Goal: Task Accomplishment & Management: Manage account settings

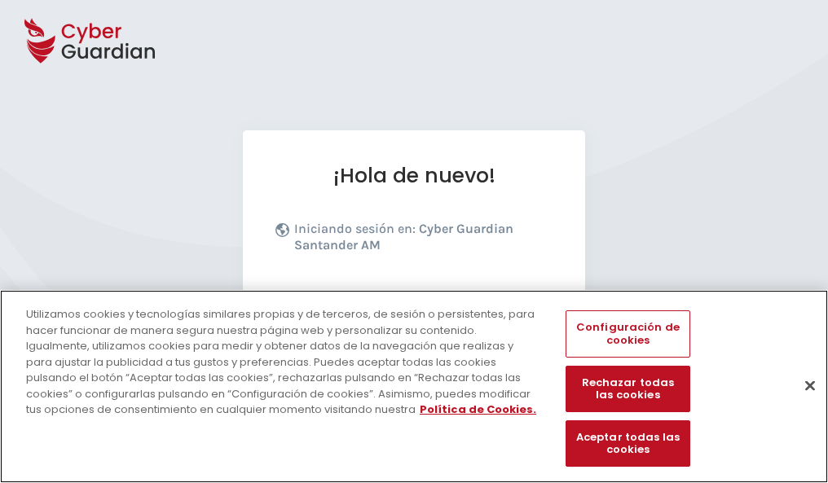
scroll to position [200, 0]
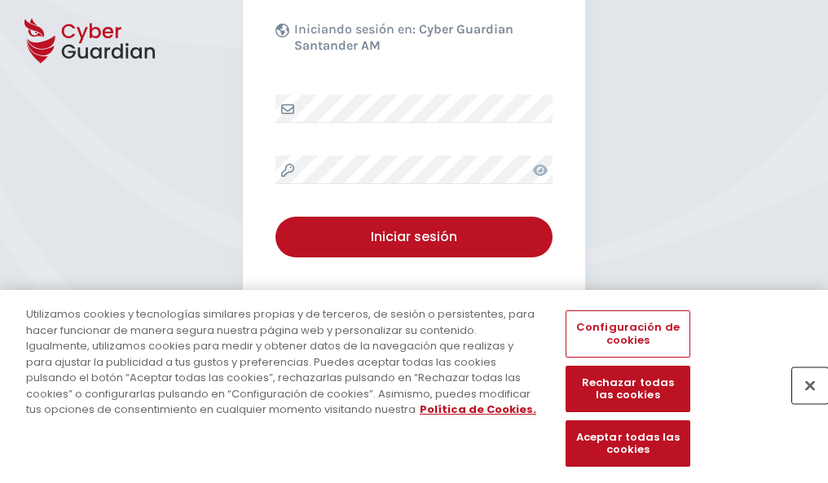
click at [801, 402] on button "Cerrar" at bounding box center [810, 385] width 36 height 36
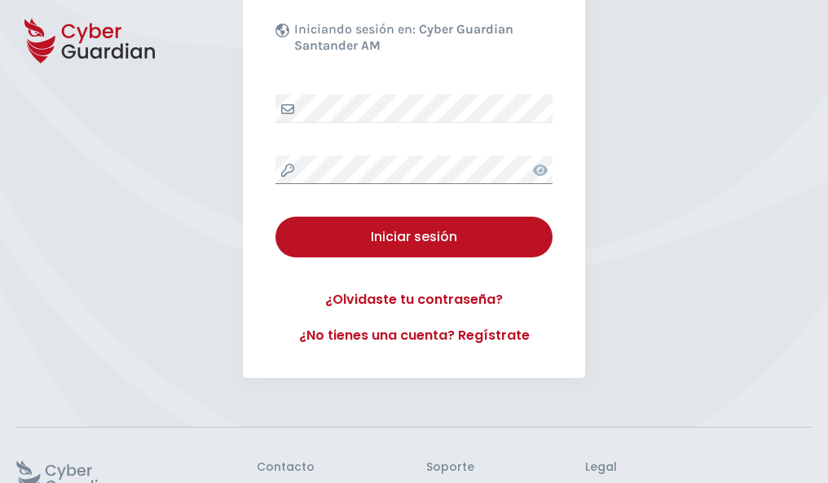
scroll to position [317, 0]
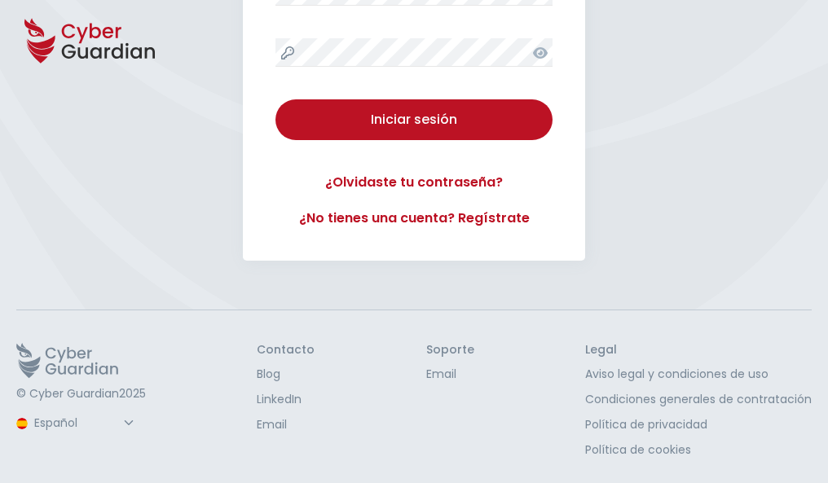
click at [275, 99] on button "Iniciar sesión" at bounding box center [413, 119] width 277 height 41
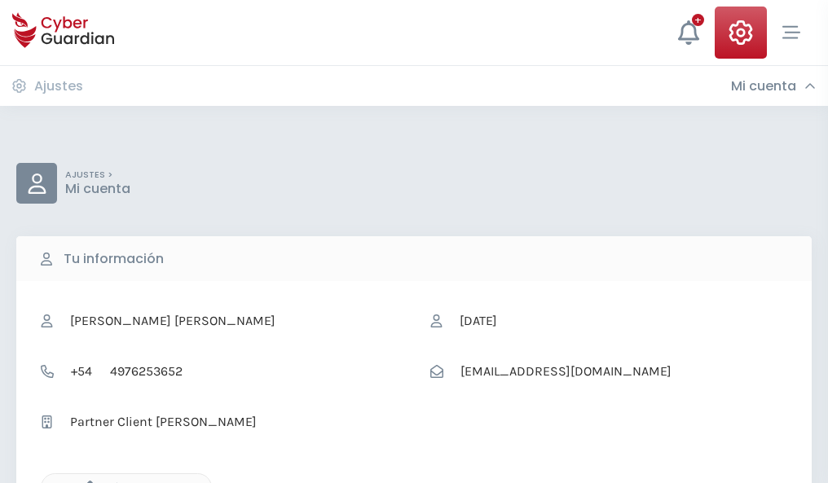
click at [86, 481] on icon "button" at bounding box center [86, 488] width 14 height 14
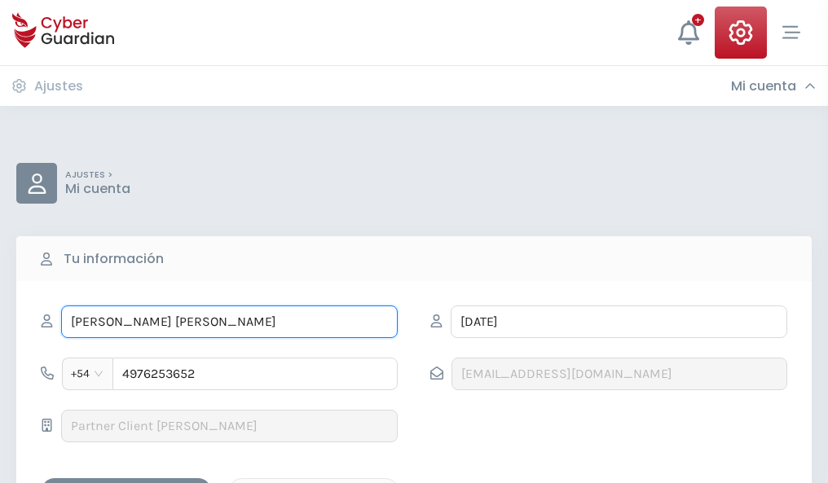
click at [229, 322] on input "JUAN JOSÉ" at bounding box center [229, 321] width 336 height 33
type input "J"
type input "Ariel"
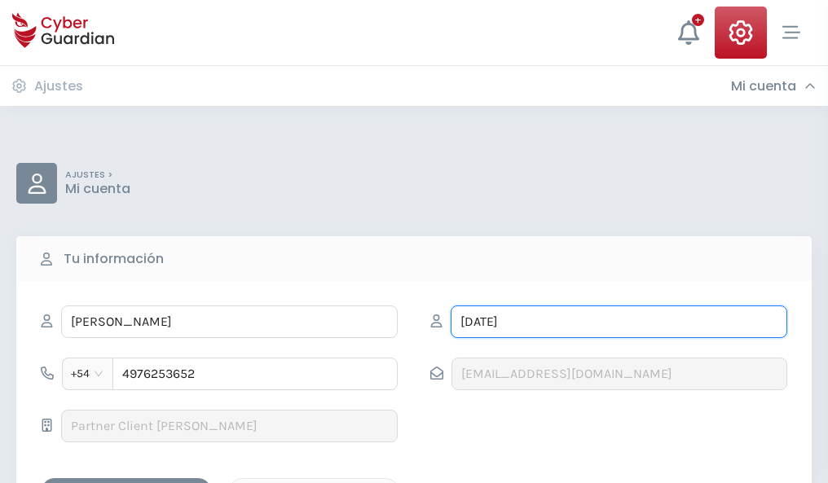
click at [618, 322] on input "NADAL" at bounding box center [618, 321] width 336 height 33
type input "N"
type input "Alvarez"
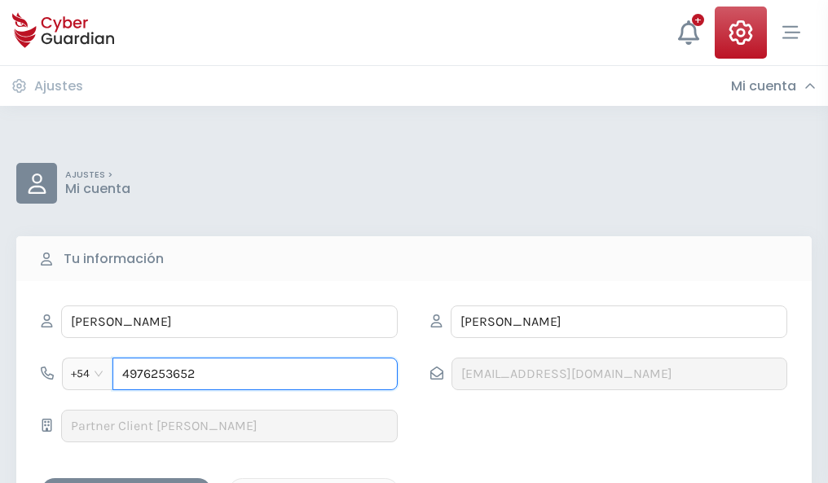
click at [255, 374] on input "4976253652" at bounding box center [254, 374] width 285 height 33
type input "4"
type input "4979686698"
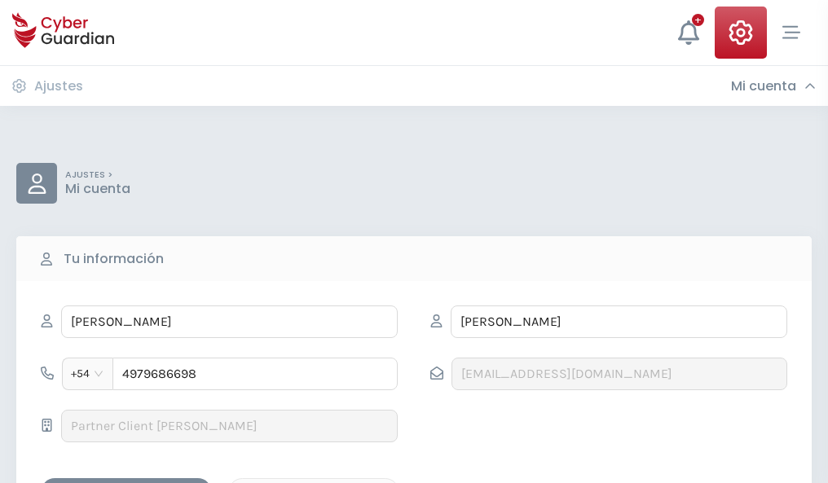
click at [126, 482] on div "Guardar cambios" at bounding box center [126, 492] width 147 height 20
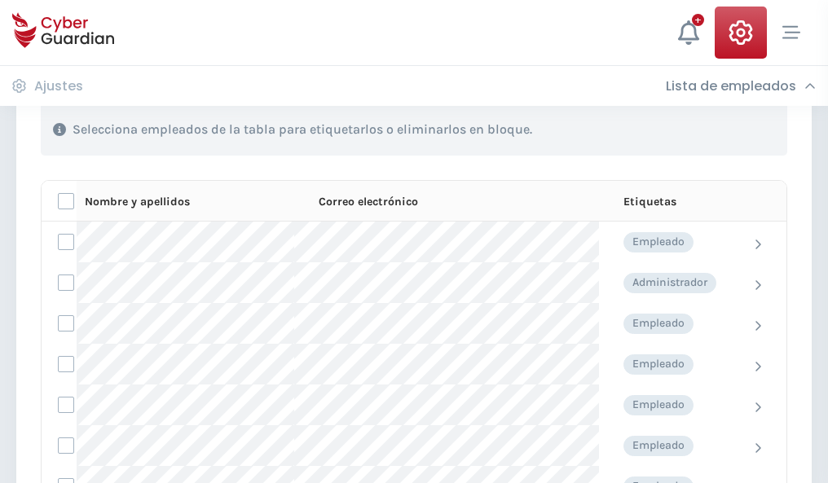
scroll to position [697, 0]
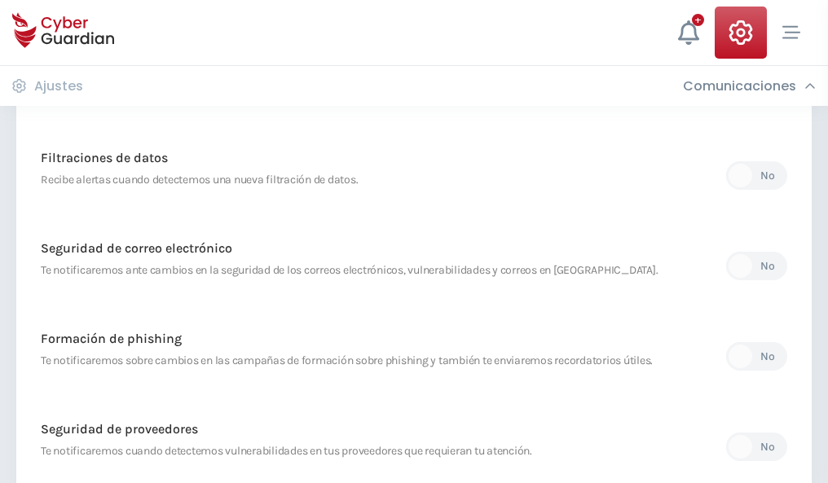
scroll to position [858, 0]
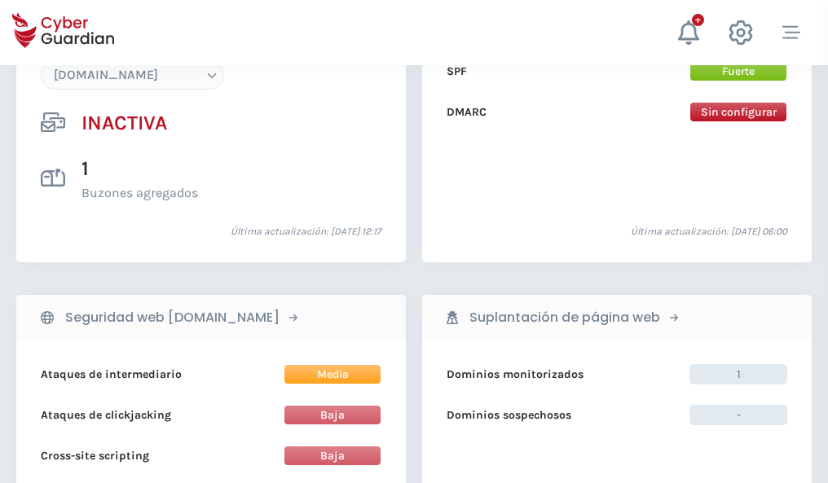
scroll to position [1533, 0]
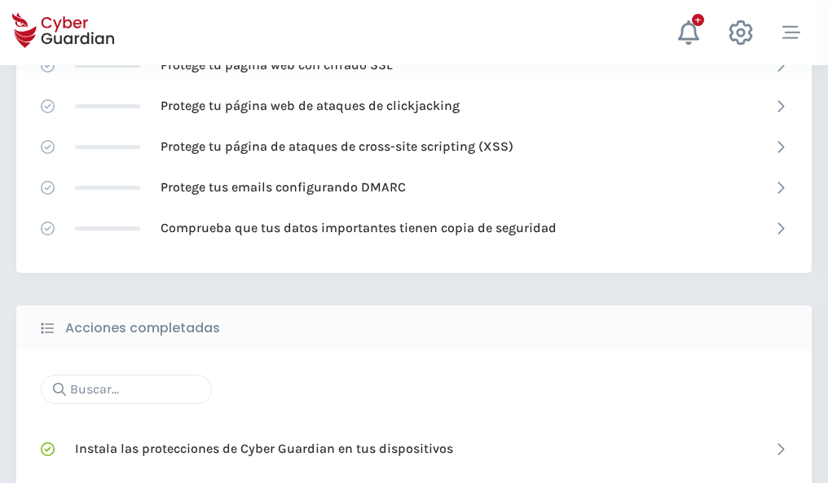
scroll to position [1085, 0]
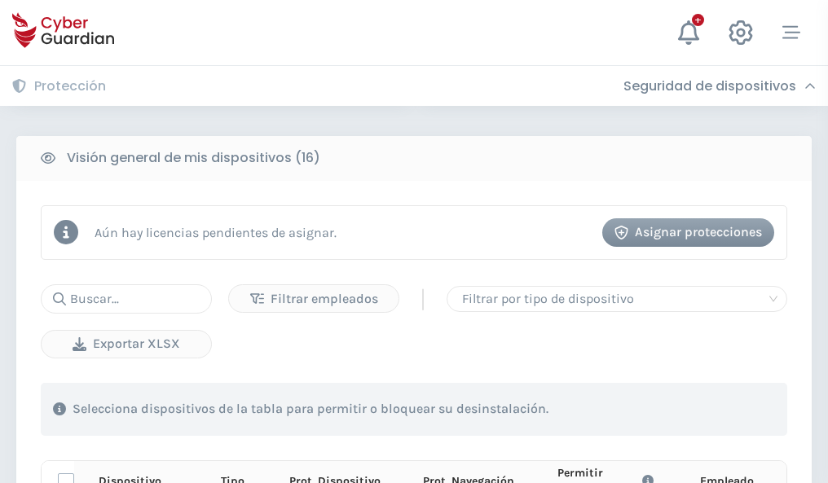
scroll to position [1439, 0]
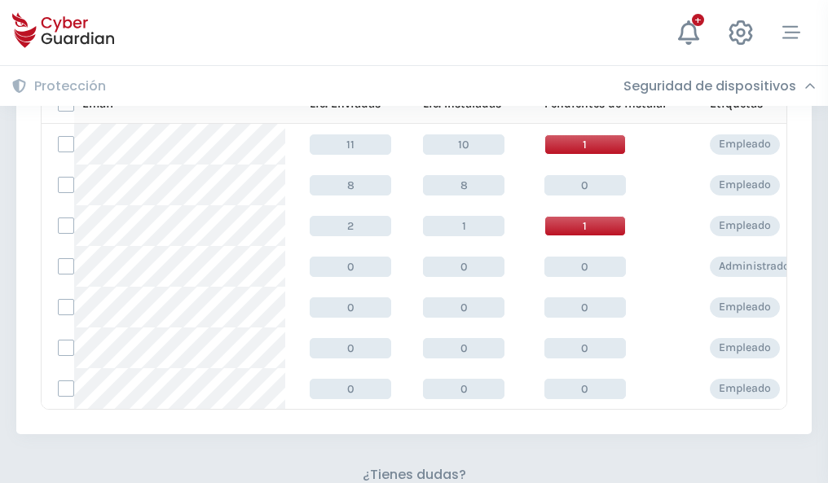
scroll to position [715, 0]
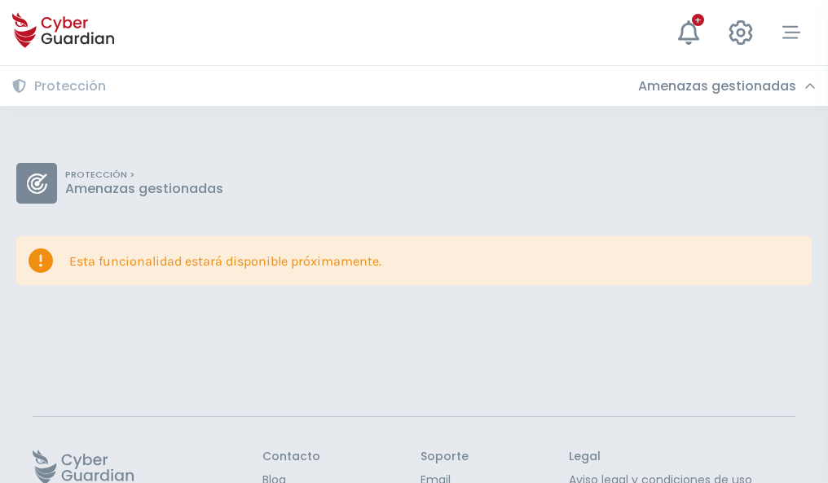
scroll to position [106, 0]
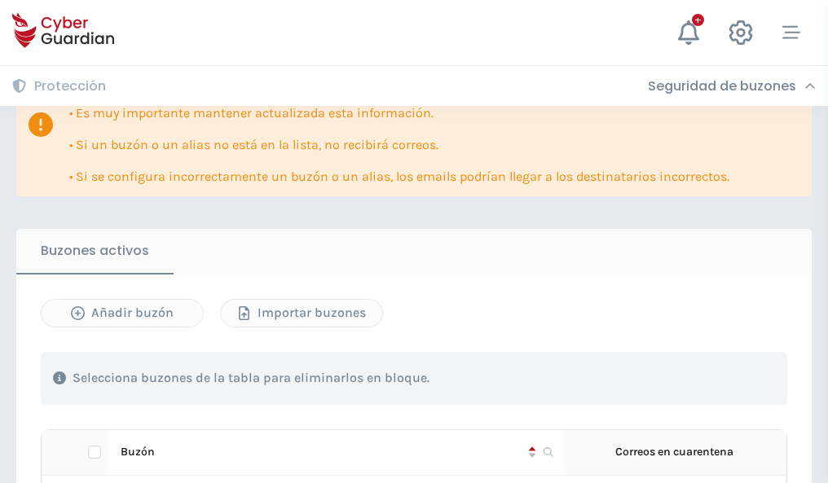
scroll to position [957, 0]
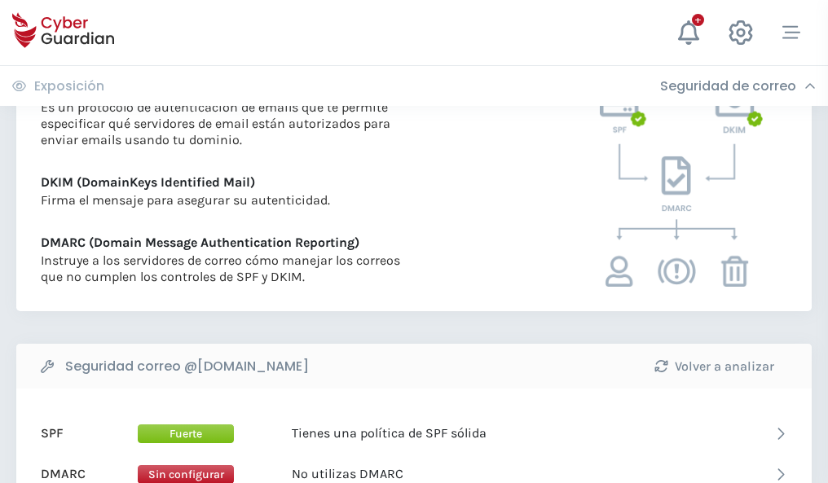
scroll to position [879, 0]
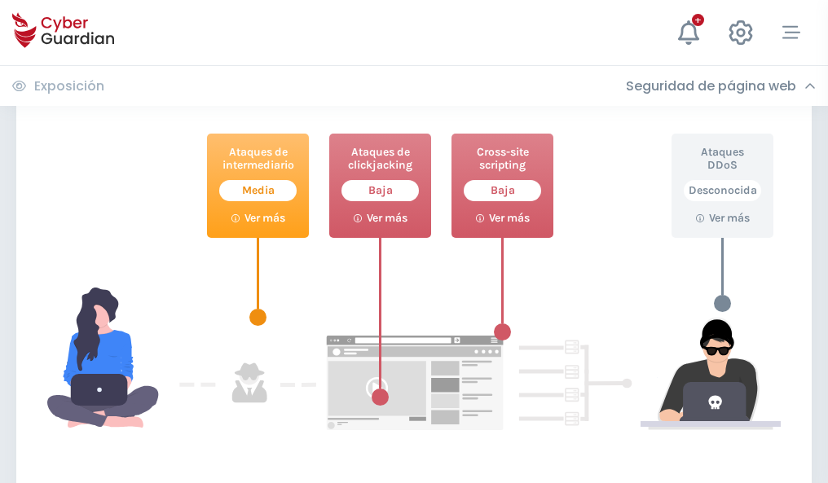
scroll to position [887, 0]
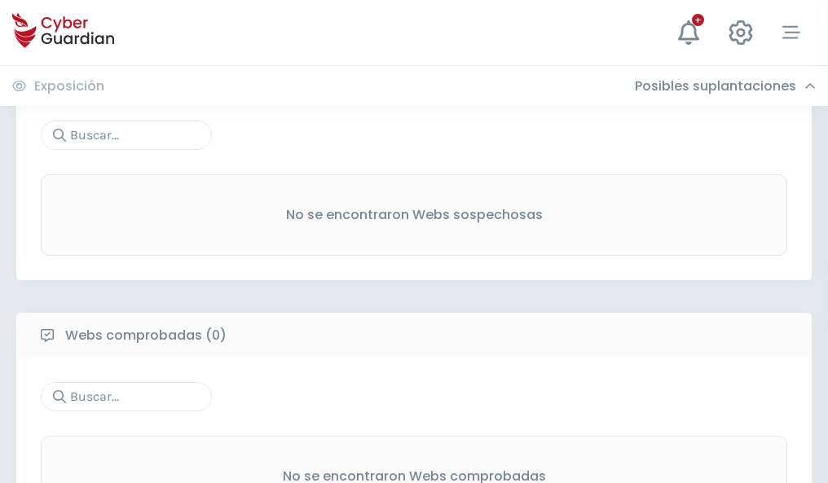
scroll to position [852, 0]
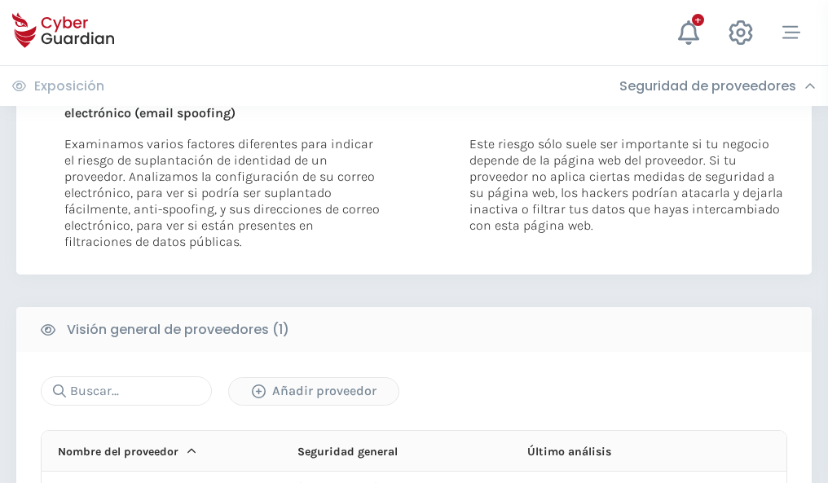
scroll to position [846, 0]
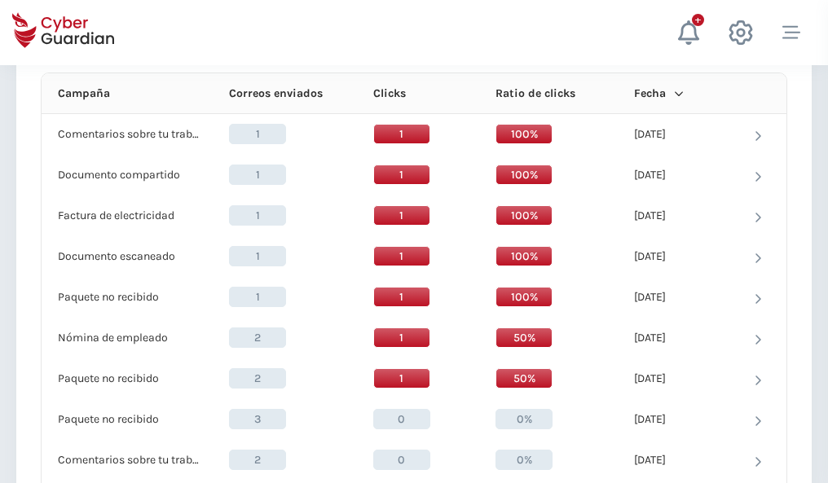
scroll to position [1460, 0]
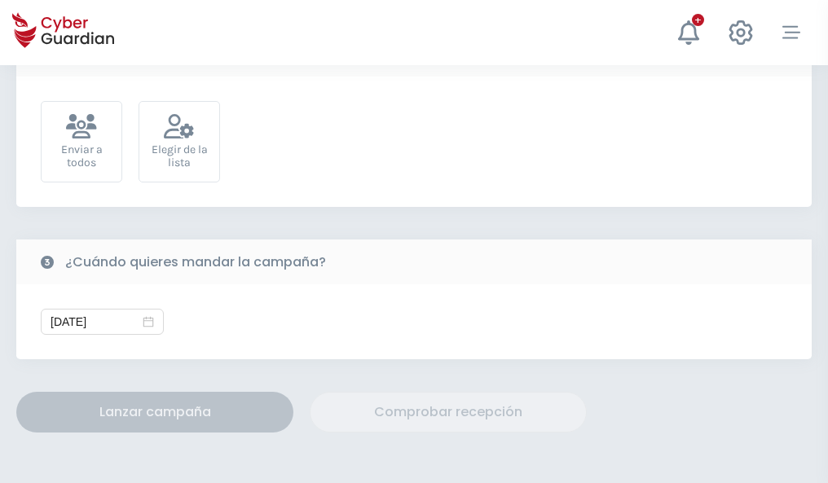
scroll to position [596, 0]
